Goal: Purchase product/service

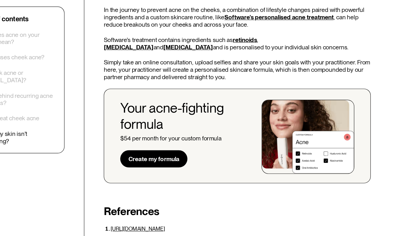
scroll to position [1505, 0]
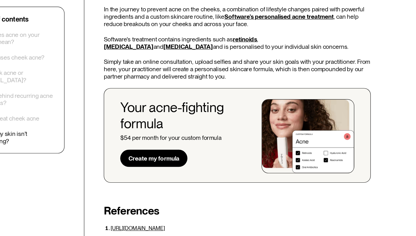
click at [191, 163] on link "Create my formula" at bounding box center [195, 170] width 57 height 15
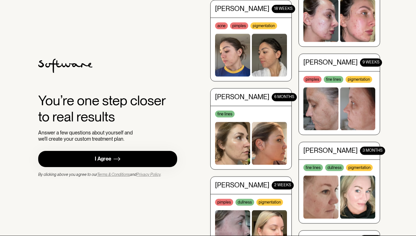
click at [127, 155] on link "I Agree" at bounding box center [107, 159] width 139 height 16
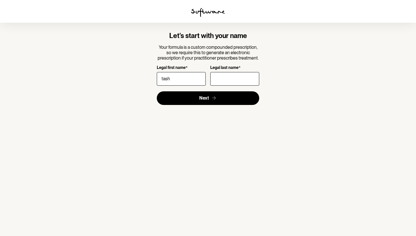
type input "tash"
click at [242, 77] on input "Legal last name *" at bounding box center [234, 79] width 49 height 14
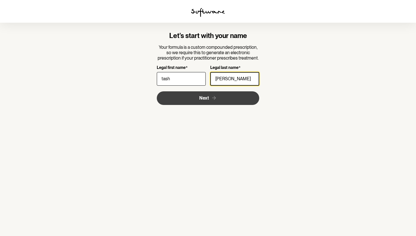
type input "keene"
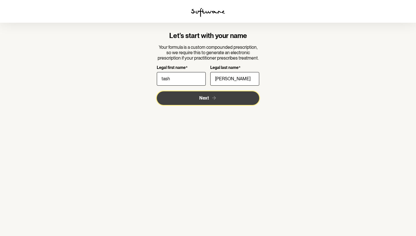
click at [216, 94] on button "Next" at bounding box center [208, 98] width 103 height 14
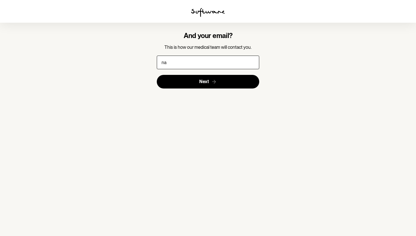
type input "n"
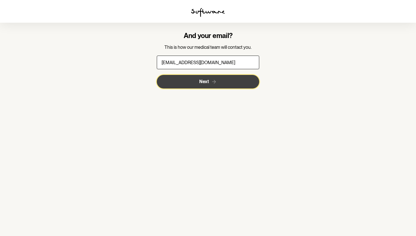
click at [217, 82] on button "Next" at bounding box center [208, 82] width 103 height 14
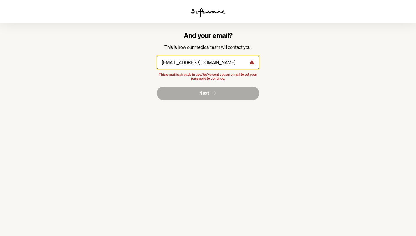
drag, startPoint x: 213, startPoint y: 64, endPoint x: 172, endPoint y: 63, distance: 41.4
click at [172, 63] on input "tashvkeene@icloud.com" at bounding box center [208, 63] width 103 height 14
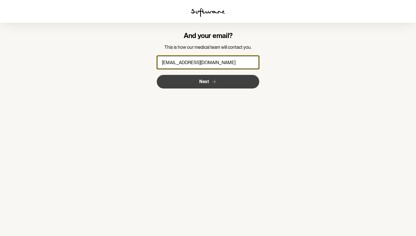
type input "tashkeene@gmail.com"
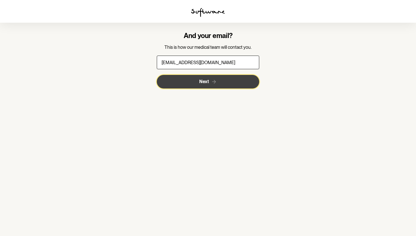
click at [174, 83] on button "Next" at bounding box center [208, 82] width 103 height 14
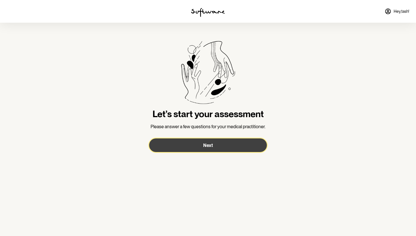
click at [188, 146] on button "Next" at bounding box center [208, 145] width 118 height 14
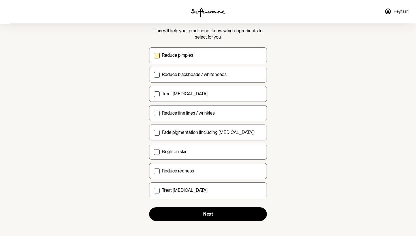
scroll to position [40, 0]
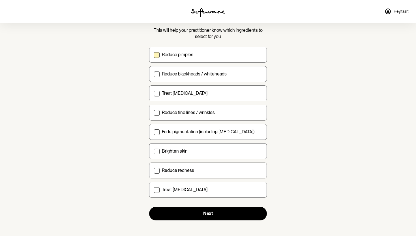
click at [196, 56] on div "Reduce pimples" at bounding box center [212, 54] width 100 height 5
click at [154, 55] on input "Reduce pimples" at bounding box center [154, 54] width 0 height 0
checkbox input "true"
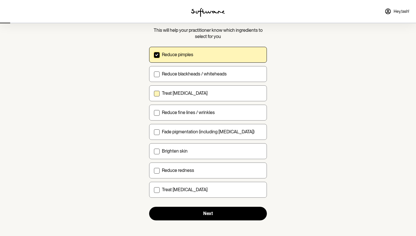
click at [186, 90] on label "Treat acne scarring" at bounding box center [208, 93] width 118 height 16
click at [154, 93] on input "Treat acne scarring" at bounding box center [154, 93] width 0 height 0
checkbox input "true"
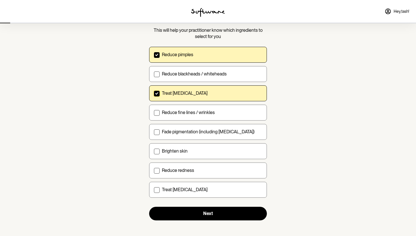
click at [191, 205] on form "What are your top 3 skin goals? This will help your practitioner know which ing…" at bounding box center [208, 110] width 118 height 219
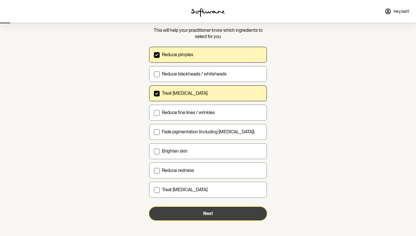
click at [190, 210] on button "Next" at bounding box center [208, 213] width 118 height 14
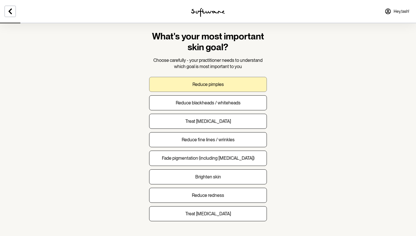
scroll to position [22, 0]
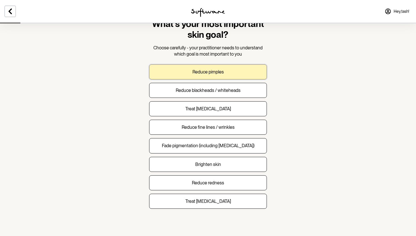
click at [205, 71] on p "Reduce pimples" at bounding box center [208, 71] width 31 height 5
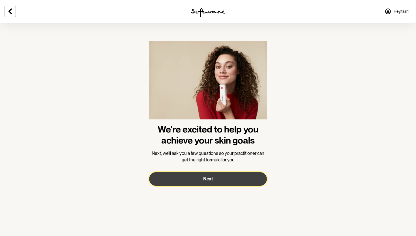
click at [211, 178] on span "Next" at bounding box center [208, 178] width 10 height 5
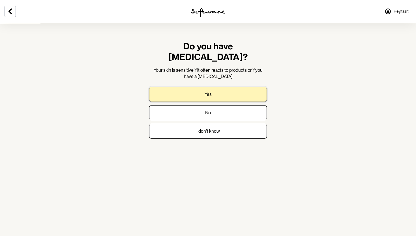
click at [211, 88] on button "Yes" at bounding box center [208, 94] width 118 height 15
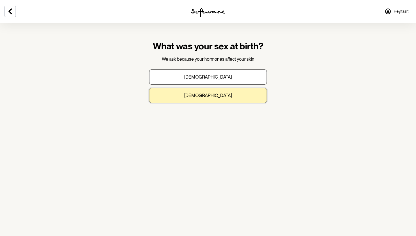
click at [211, 93] on p "Female" at bounding box center [208, 95] width 48 height 5
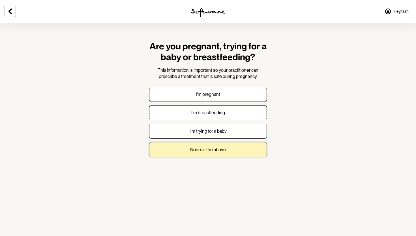
click at [216, 147] on p "None of the above" at bounding box center [208, 149] width 36 height 5
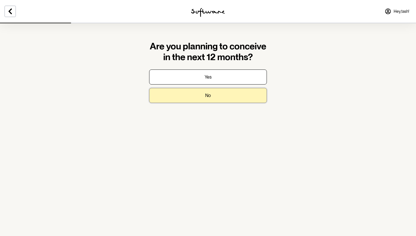
click at [212, 97] on button "No" at bounding box center [208, 95] width 118 height 15
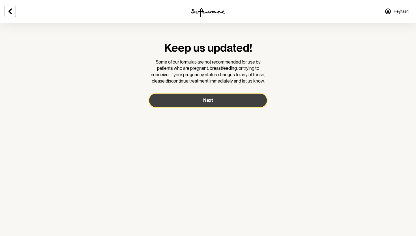
click at [211, 103] on button "Next" at bounding box center [208, 100] width 118 height 14
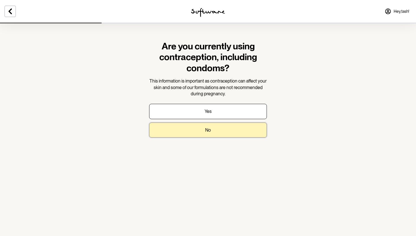
click at [208, 125] on button "No" at bounding box center [208, 129] width 118 height 15
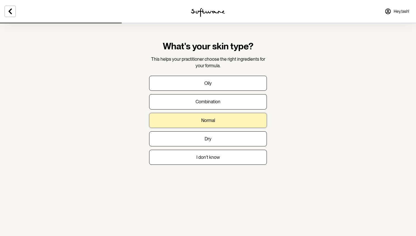
click at [211, 119] on p "Normal" at bounding box center [208, 120] width 14 height 5
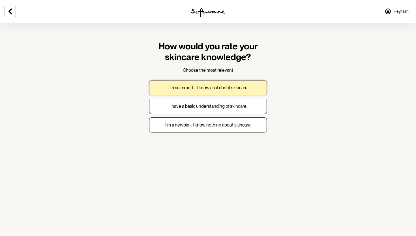
click at [217, 90] on button "I'm an expert - I know a lot about skincare" at bounding box center [208, 87] width 118 height 15
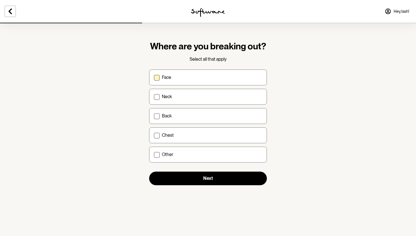
click at [212, 81] on label "Face" at bounding box center [208, 77] width 118 height 16
click at [154, 77] on input "Face" at bounding box center [154, 77] width 0 height 0
checkbox input "true"
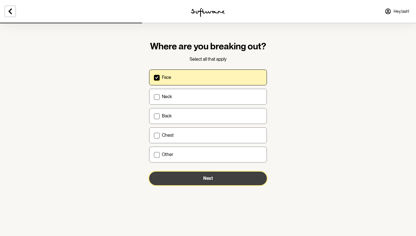
click at [204, 173] on button "Next" at bounding box center [208, 178] width 118 height 14
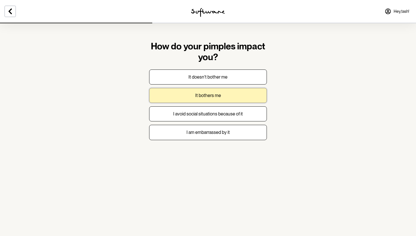
click at [199, 98] on p "It bothers me" at bounding box center [208, 95] width 26 height 5
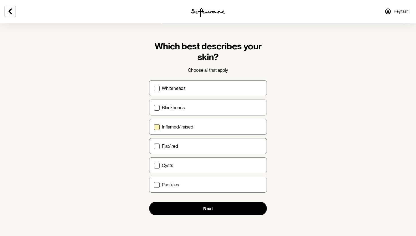
click at [192, 125] on p "Inflamed/ raised" at bounding box center [177, 126] width 31 height 5
click at [154, 127] on input "Inflamed/ raised" at bounding box center [154, 127] width 0 height 0
checkbox input "true"
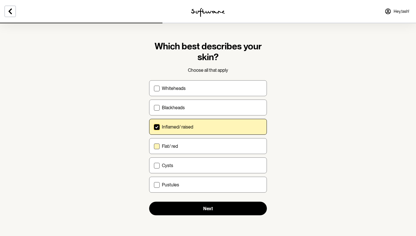
click at [200, 145] on div "Flat/ red" at bounding box center [212, 145] width 100 height 5
click at [154, 146] on input "Flat/ red" at bounding box center [154, 146] width 0 height 0
checkbox input "true"
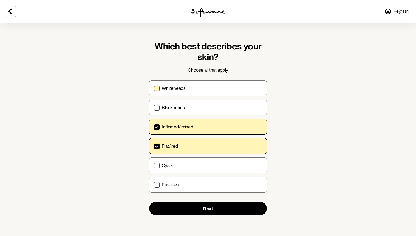
click at [195, 85] on label "Whiteheads" at bounding box center [208, 88] width 118 height 16
click at [154, 88] on input "Whiteheads" at bounding box center [154, 88] width 0 height 0
checkbox input "true"
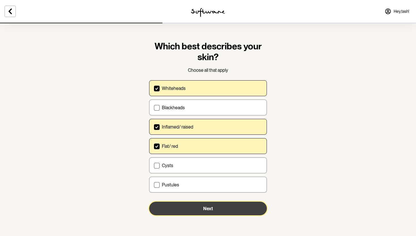
click at [194, 205] on button "Next" at bounding box center [208, 208] width 118 height 14
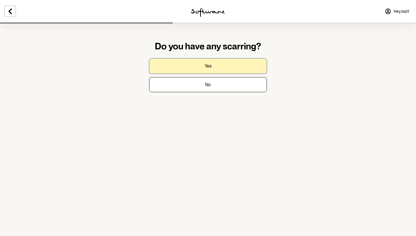
click at [200, 65] on button "Yes" at bounding box center [208, 65] width 118 height 15
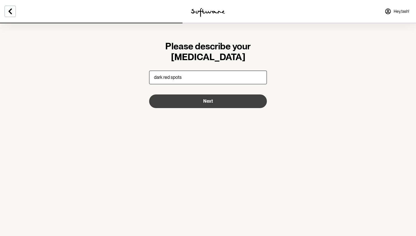
type input "dark red spots"
click at [182, 105] on button "Next" at bounding box center [208, 101] width 118 height 14
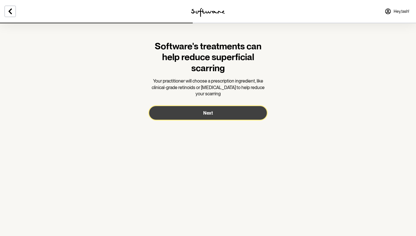
click at [183, 111] on button "Next" at bounding box center [208, 113] width 118 height 14
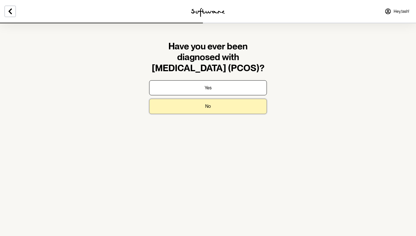
click at [185, 109] on button "No" at bounding box center [208, 106] width 118 height 15
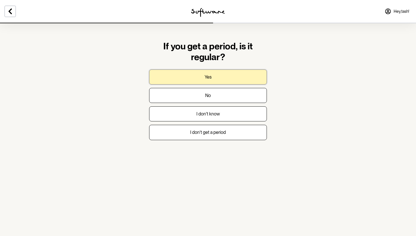
click at [206, 78] on p "Yes" at bounding box center [208, 76] width 7 height 5
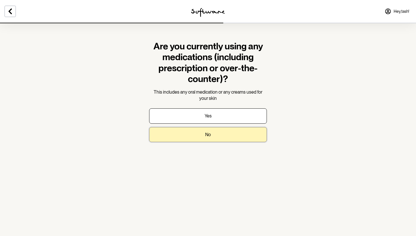
click at [201, 136] on button "No" at bounding box center [208, 134] width 118 height 15
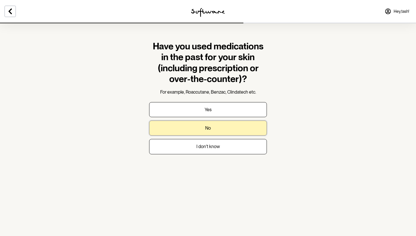
click at [203, 129] on button "No" at bounding box center [208, 127] width 118 height 15
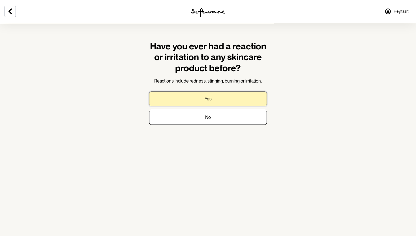
click at [202, 92] on button "Yes" at bounding box center [208, 98] width 118 height 15
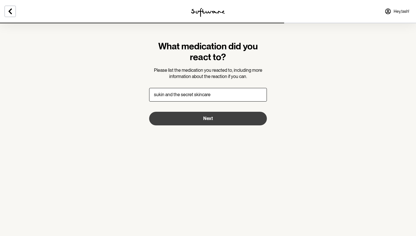
type input "sukin and the secret skincare"
click at [206, 116] on span "Next" at bounding box center [208, 118] width 10 height 5
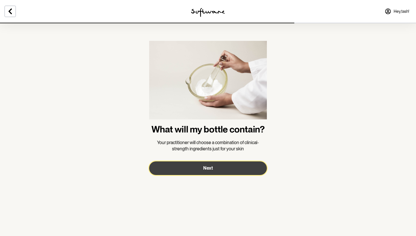
click at [181, 170] on button "Next" at bounding box center [208, 168] width 118 height 14
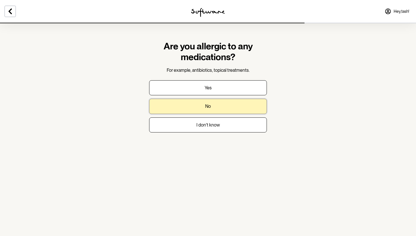
click at [185, 107] on button "No" at bounding box center [208, 106] width 118 height 15
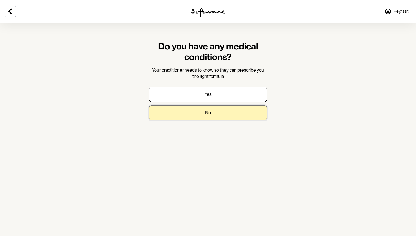
click at [185, 107] on button "No" at bounding box center [208, 112] width 118 height 15
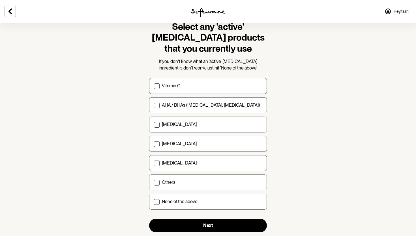
scroll to position [20, 0]
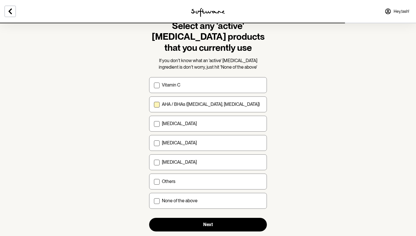
click at [173, 107] on label "AHA / BHAs (salicylic acid, glycolic acid)" at bounding box center [208, 104] width 118 height 16
click at [154, 105] on input "AHA / BHAs (salicylic acid, glycolic acid)" at bounding box center [154, 104] width 0 height 0
checkbox input "true"
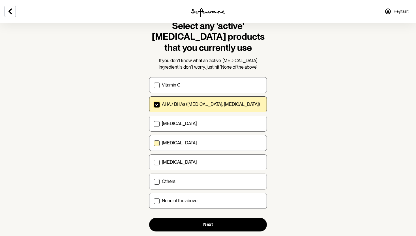
click at [178, 141] on p "Niacinamide" at bounding box center [179, 142] width 35 height 5
click at [154, 143] on input "Niacinamide" at bounding box center [154, 143] width 0 height 0
checkbox input "true"
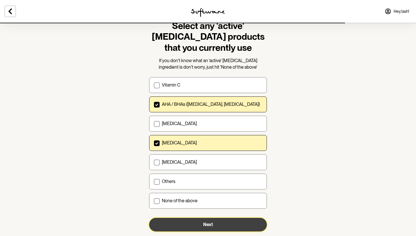
click at [188, 222] on button "Next" at bounding box center [208, 225] width 118 height 14
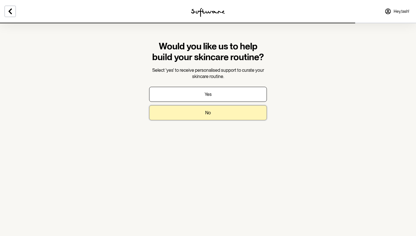
click at [189, 112] on button "No" at bounding box center [208, 112] width 118 height 15
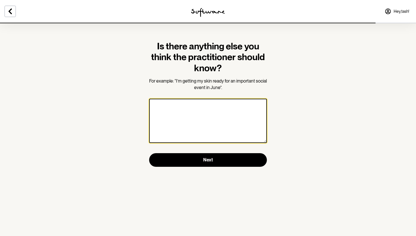
click at [189, 110] on textarea at bounding box center [208, 121] width 118 height 44
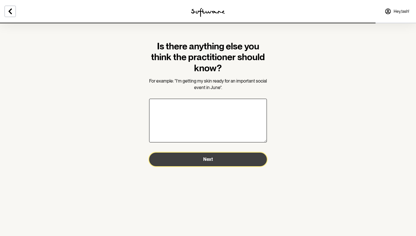
click at [188, 161] on button "Next" at bounding box center [208, 159] width 118 height 14
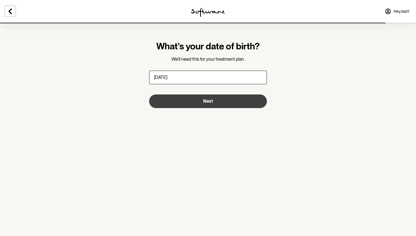
type input "01/07/2002"
click at [191, 104] on button "Next" at bounding box center [208, 101] width 118 height 14
